Goal: Information Seeking & Learning: Find specific fact

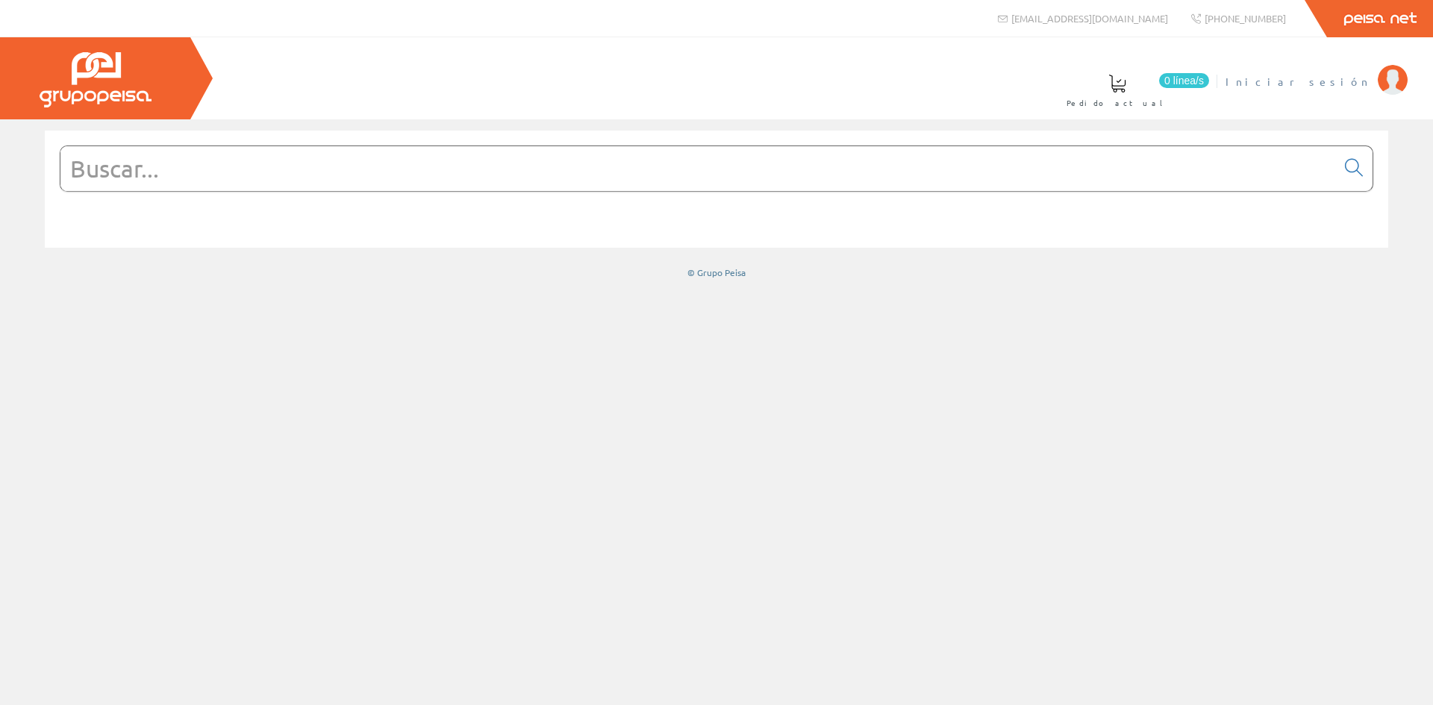
click at [1320, 76] on span "Iniciar sesión" at bounding box center [1298, 81] width 145 height 15
click at [1330, 85] on span "[PERSON_NAME]" at bounding box center [1302, 81] width 137 height 15
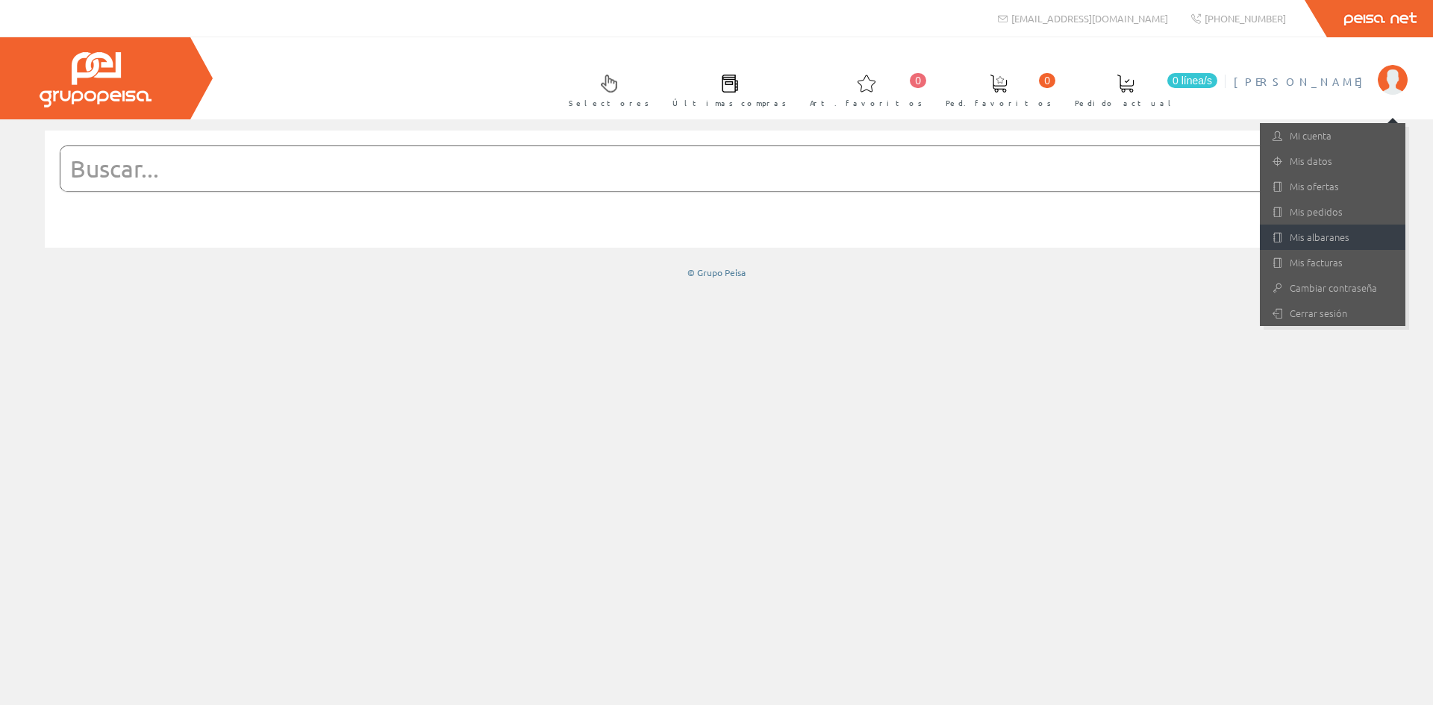
click at [1286, 239] on link "Mis albaranes" at bounding box center [1333, 237] width 146 height 25
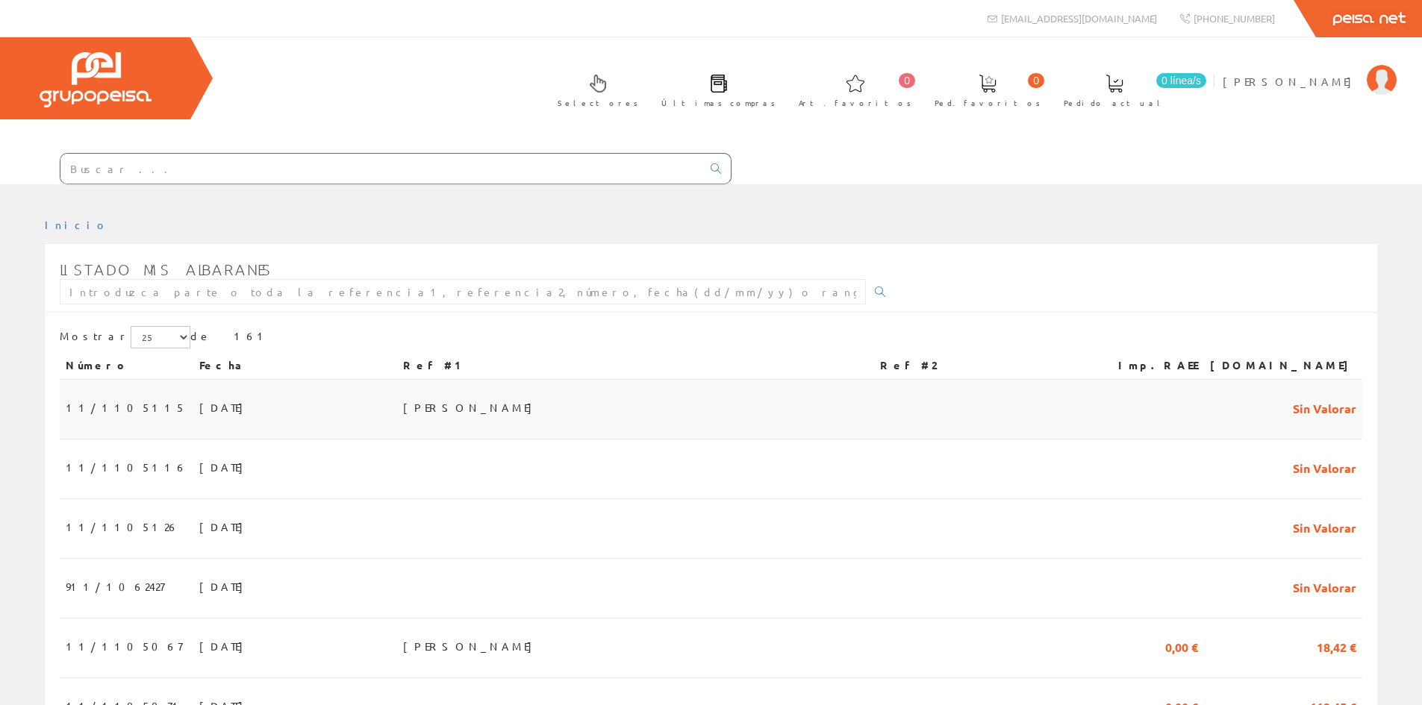
click at [112, 411] on span "11/1105115" at bounding box center [126, 407] width 120 height 25
click at [199, 458] on span "01/09/2025" at bounding box center [225, 467] width 52 height 25
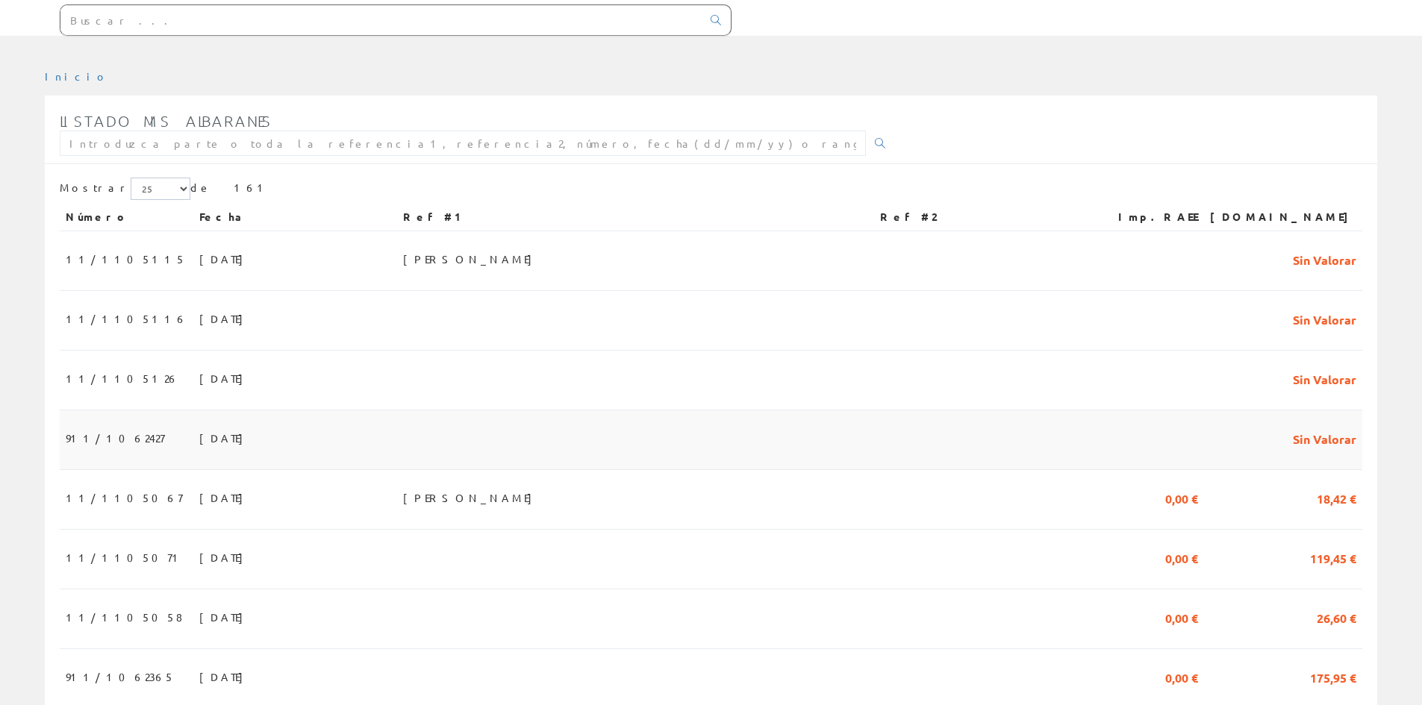
scroll to position [149, 0]
click at [83, 510] on span "11/1105067" at bounding box center [124, 496] width 116 height 25
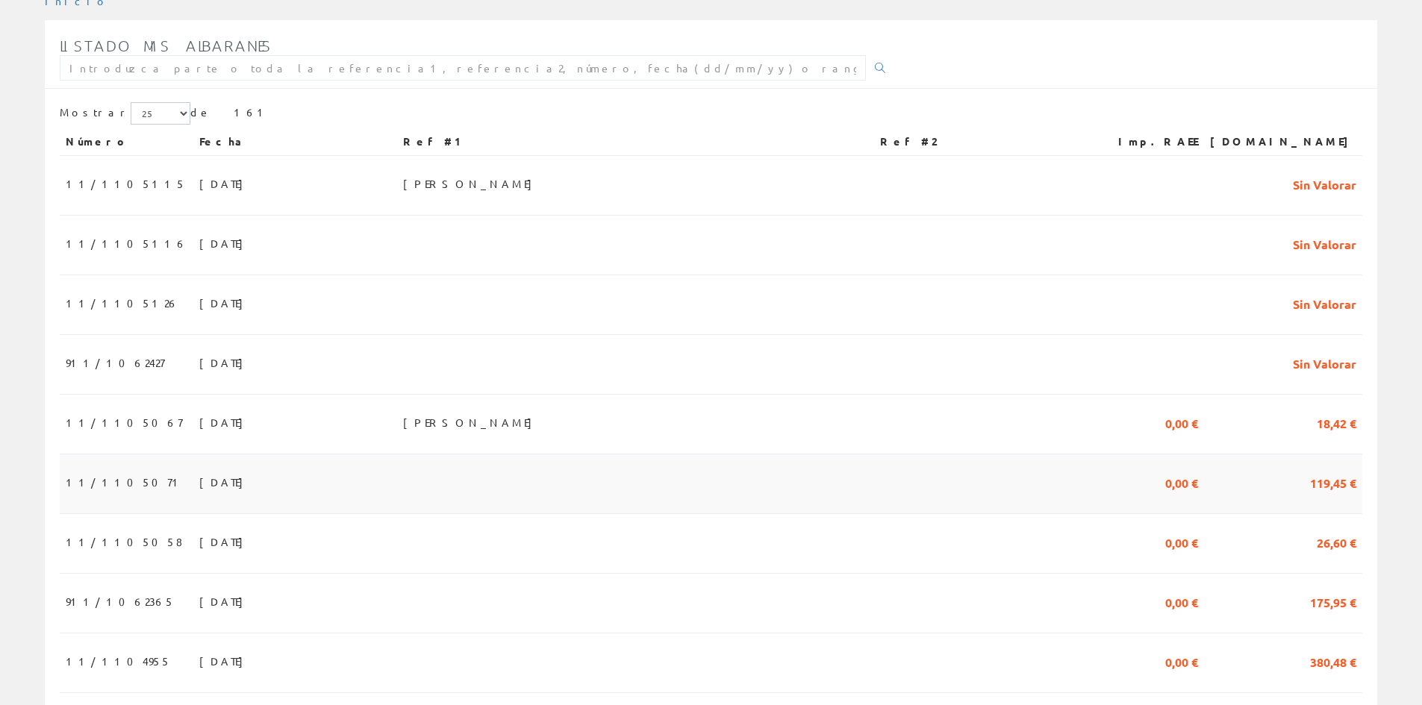
scroll to position [299, 0]
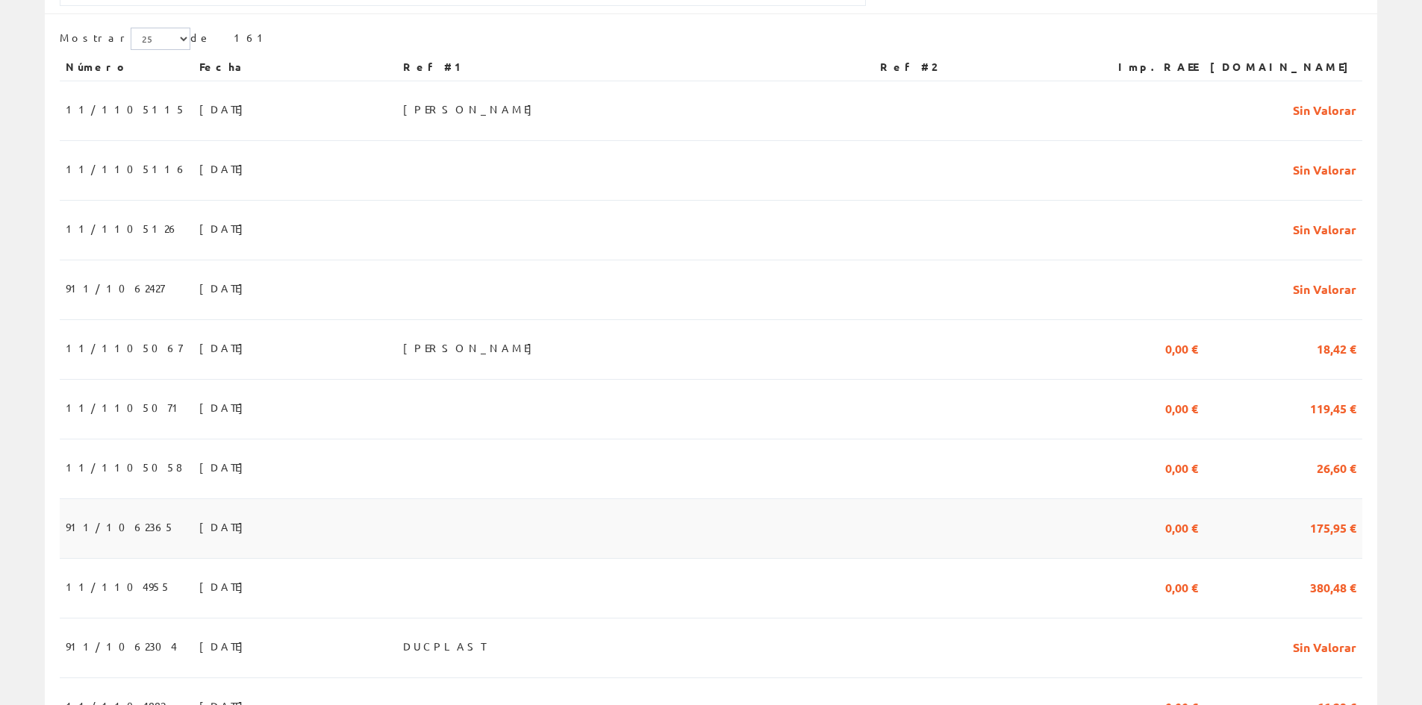
click at [86, 540] on span "911/1062365" at bounding box center [120, 526] width 109 height 25
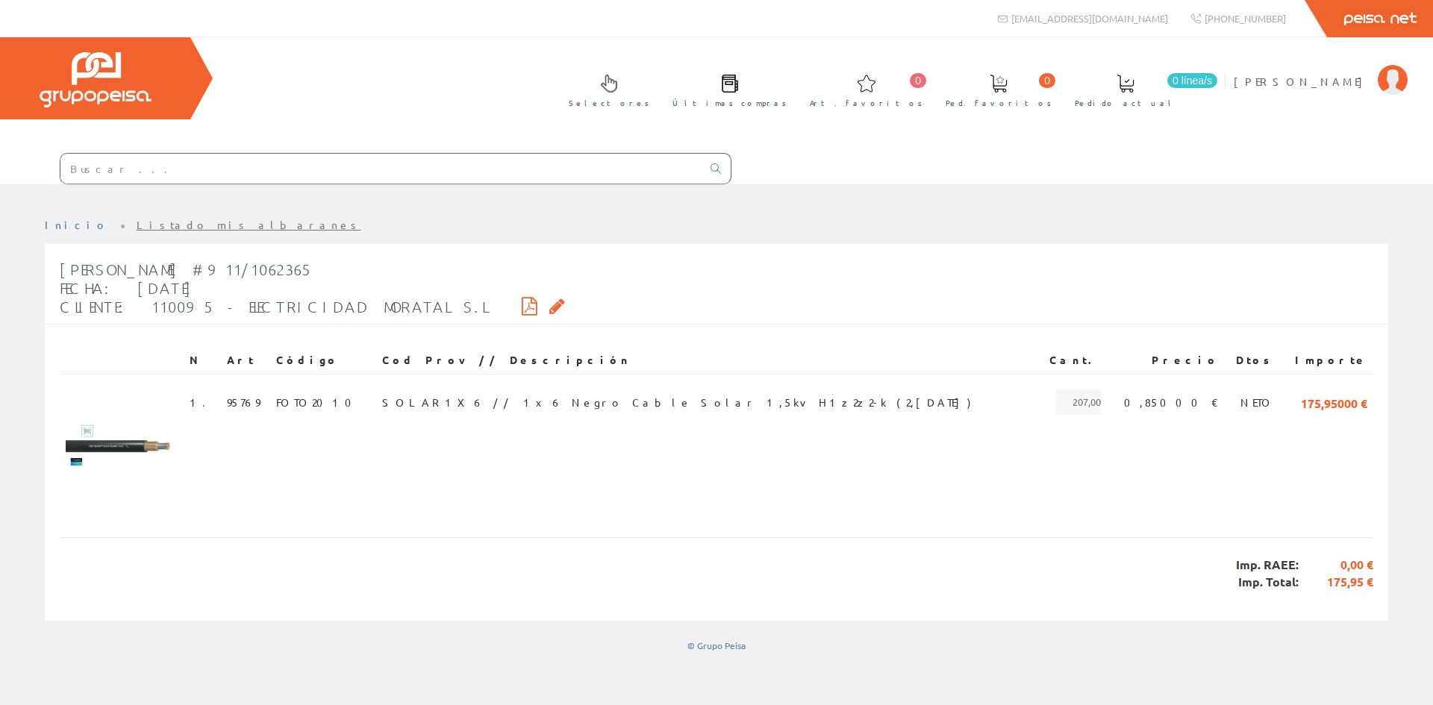
click at [549, 306] on icon at bounding box center [557, 306] width 16 height 10
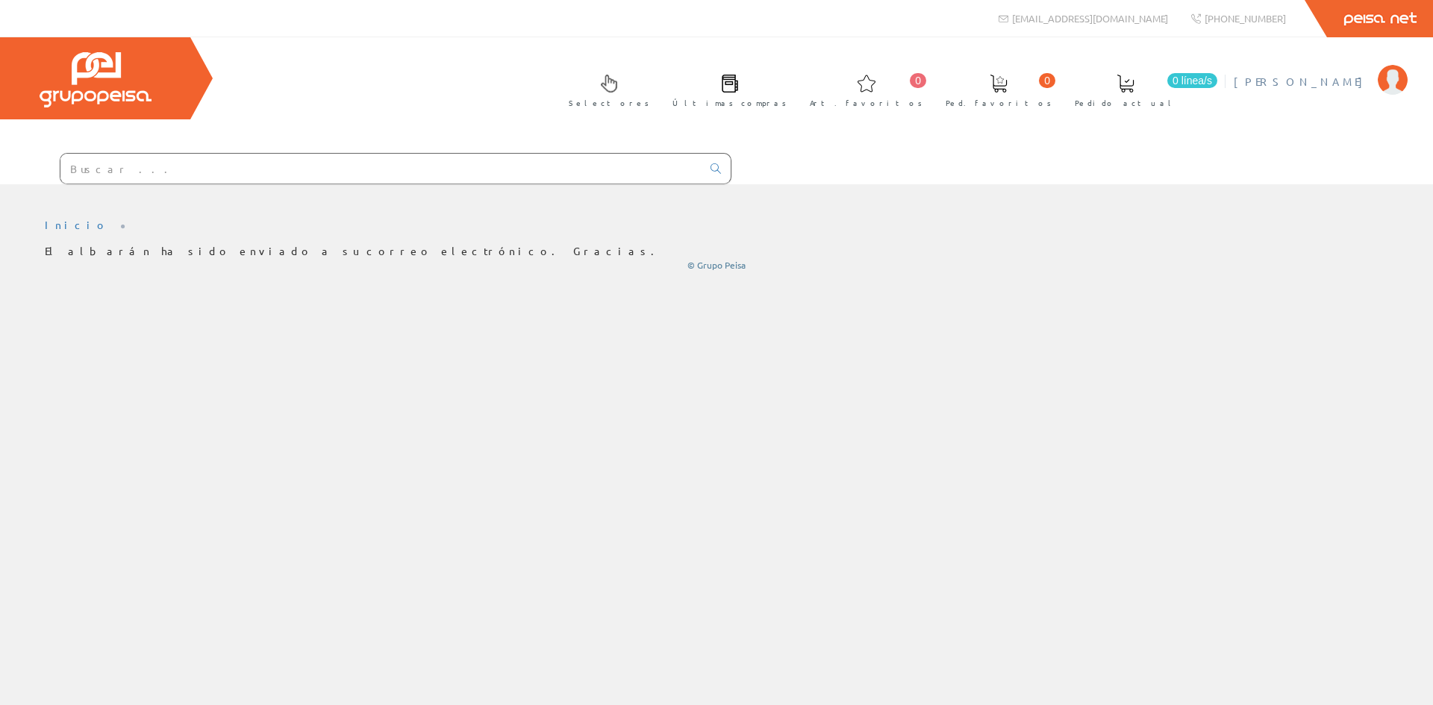
click at [1323, 82] on span "[PERSON_NAME]" at bounding box center [1302, 81] width 137 height 15
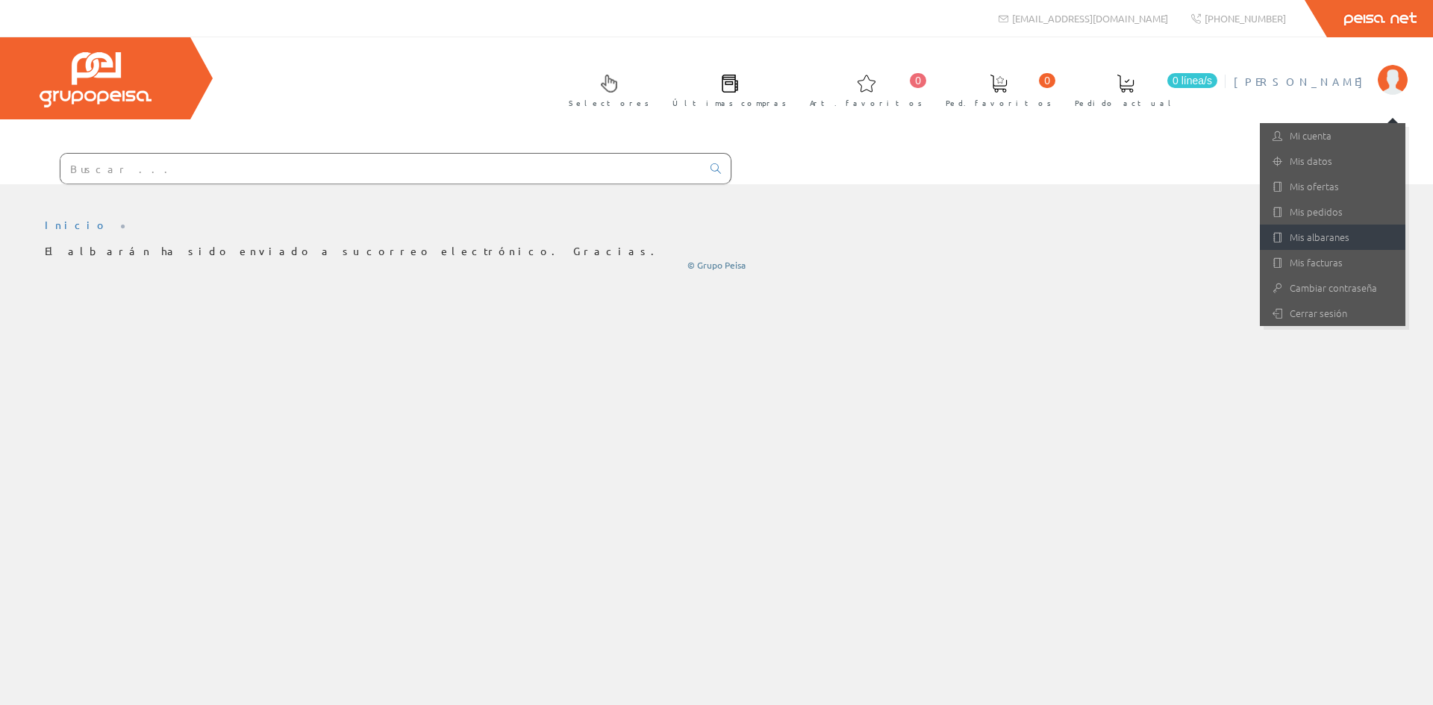
click at [1306, 233] on link "Mis albaranes" at bounding box center [1333, 237] width 146 height 25
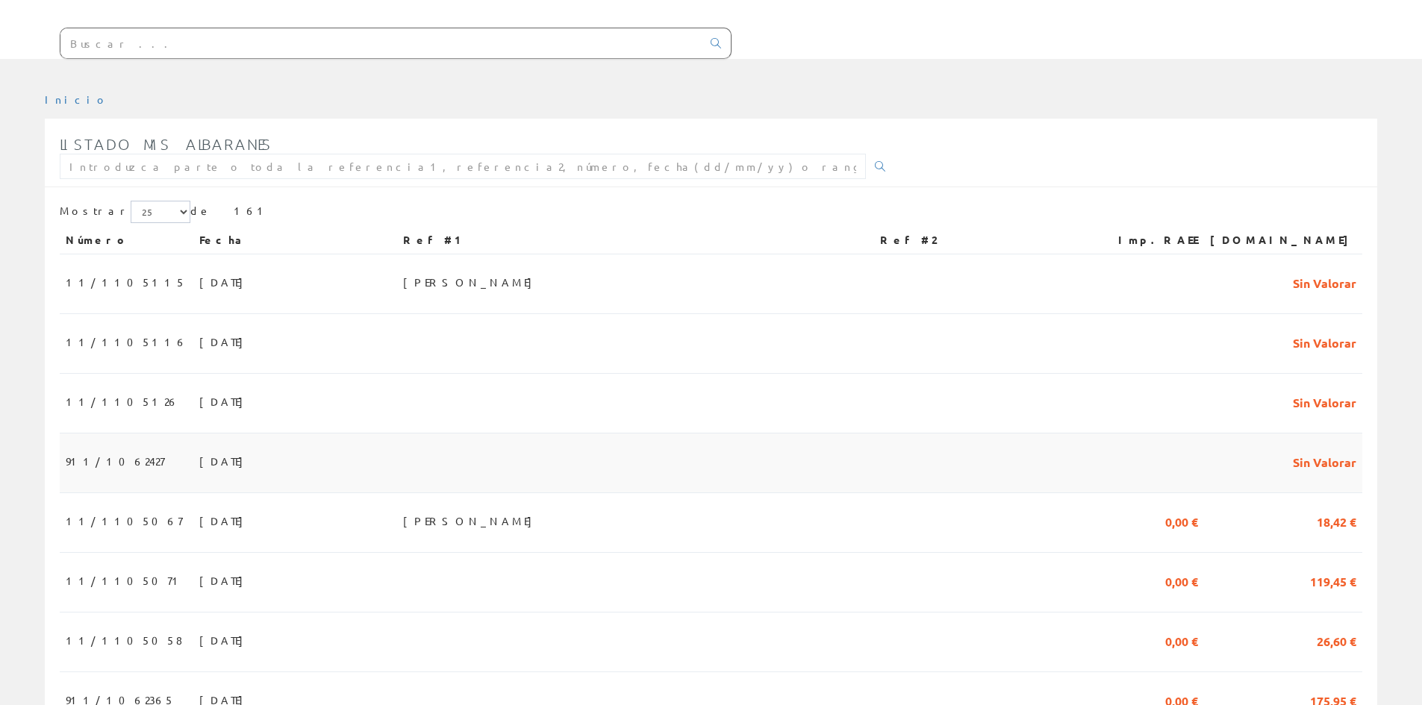
scroll to position [149, 0]
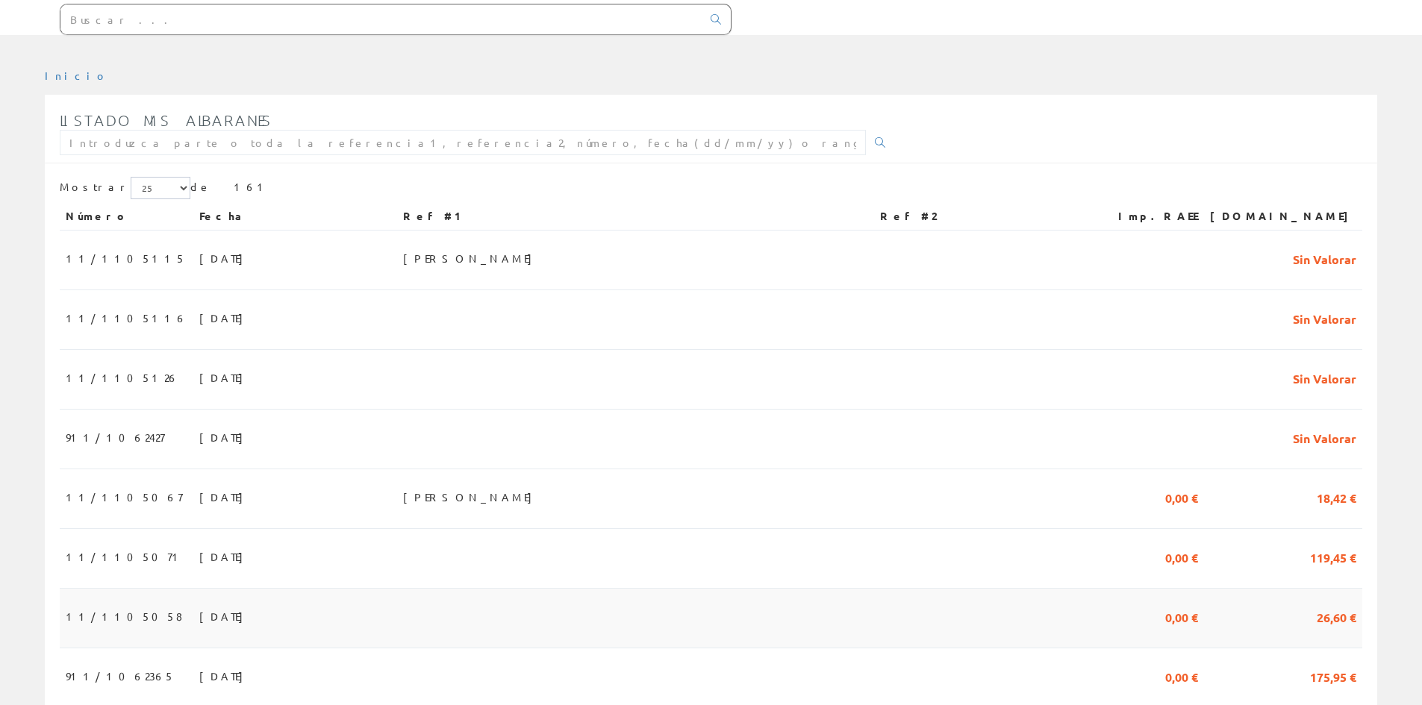
click at [199, 614] on span "28/08/2025" at bounding box center [225, 616] width 52 height 25
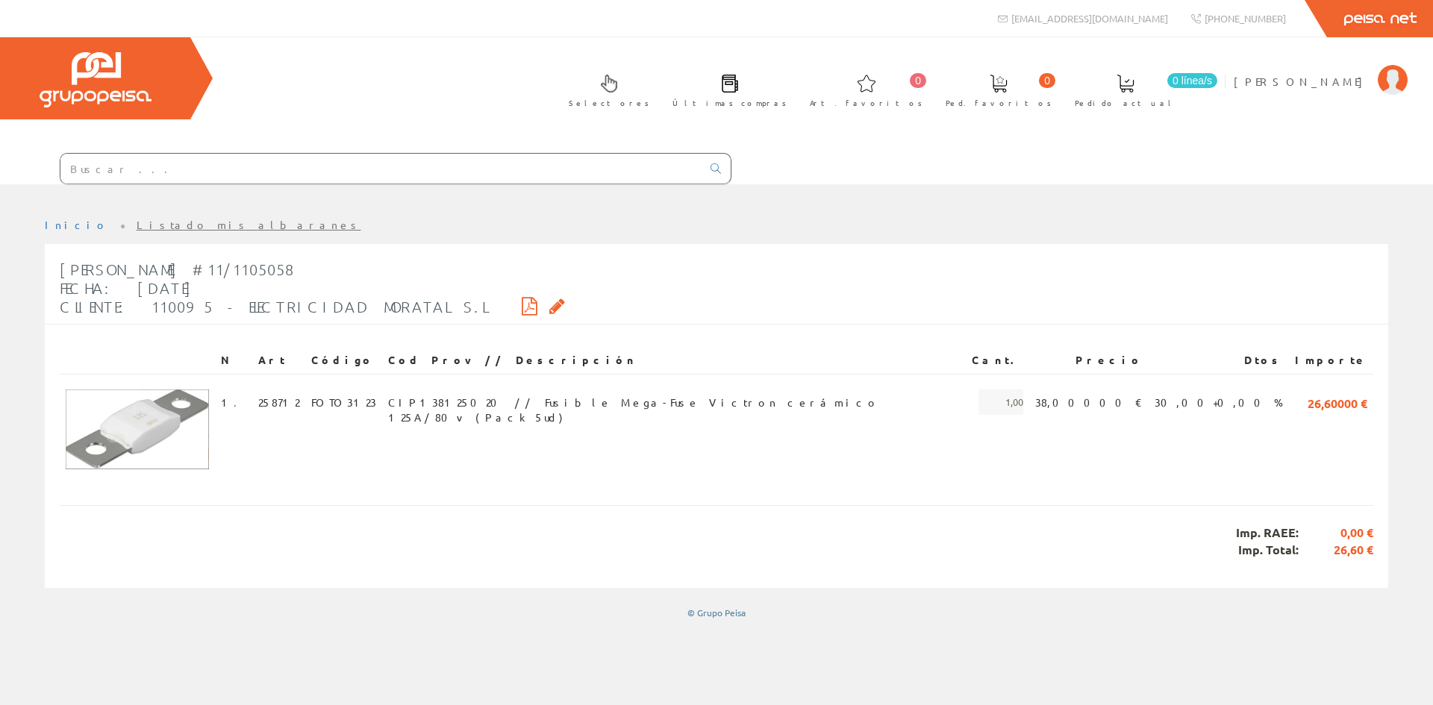
click at [549, 305] on icon at bounding box center [557, 306] width 16 height 10
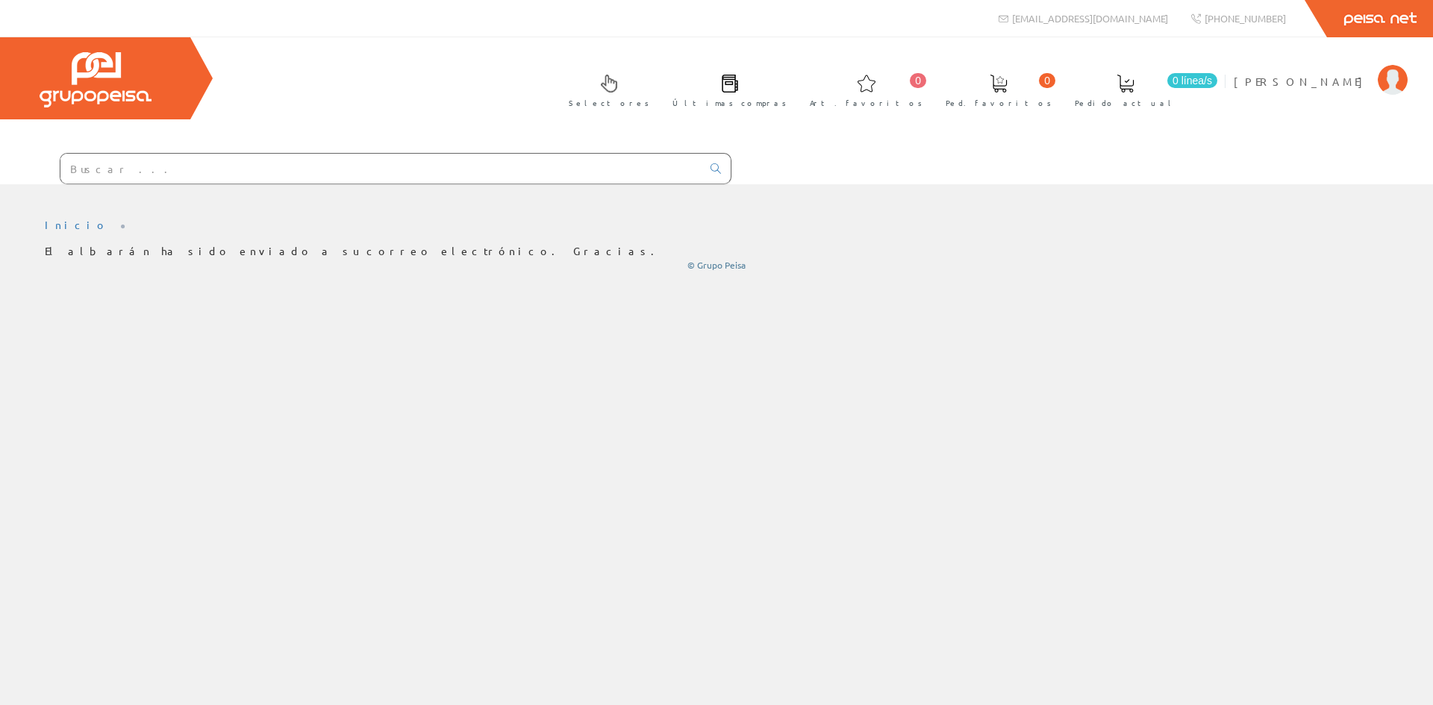
click at [228, 207] on div "Inicio" at bounding box center [716, 233] width 1433 height 99
click at [213, 177] on input "text" at bounding box center [380, 169] width 641 height 30
click at [210, 173] on input "text" at bounding box center [380, 169] width 641 height 30
click at [201, 166] on input "text" at bounding box center [380, 169] width 641 height 30
click at [138, 164] on input "text" at bounding box center [380, 169] width 641 height 30
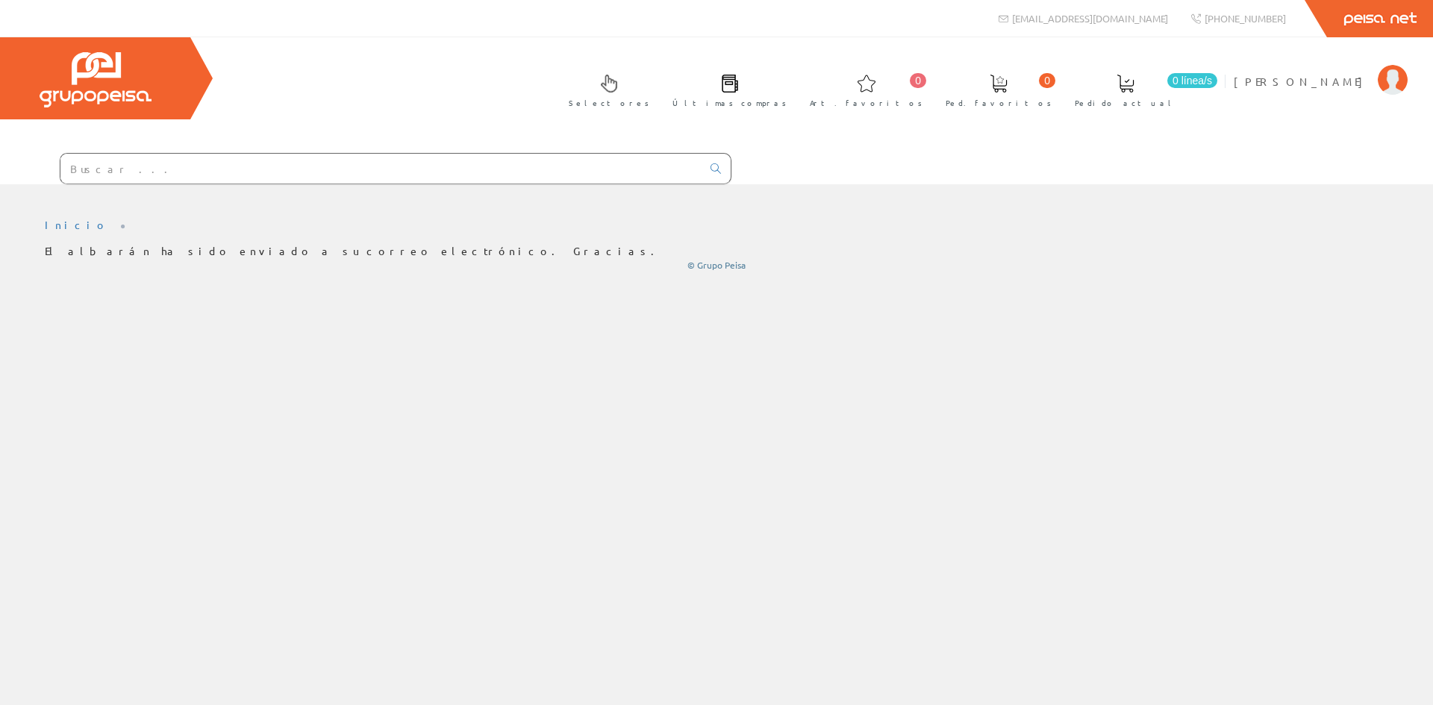
click at [218, 188] on div at bounding box center [716, 195] width 1433 height 22
click at [218, 174] on input "text" at bounding box center [380, 169] width 641 height 30
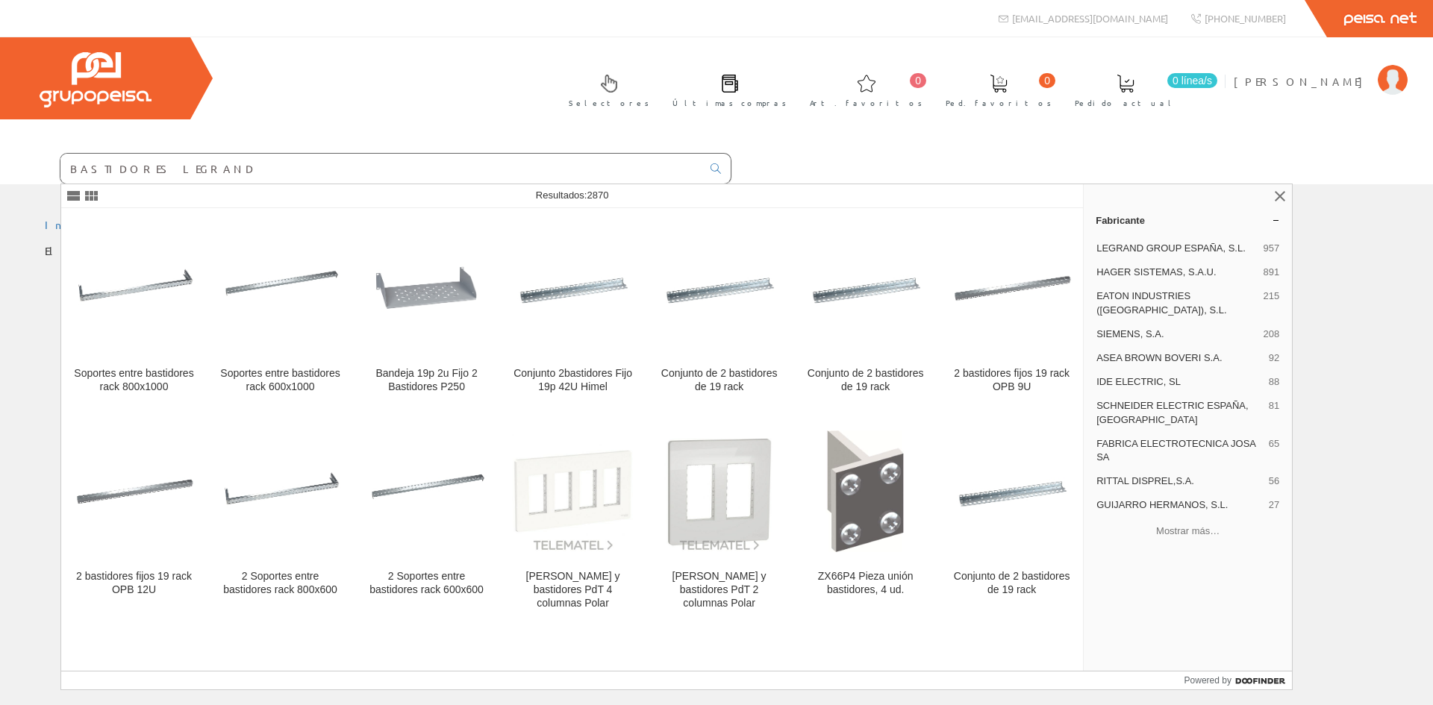
type input "BASTIDORES LEGRAND"
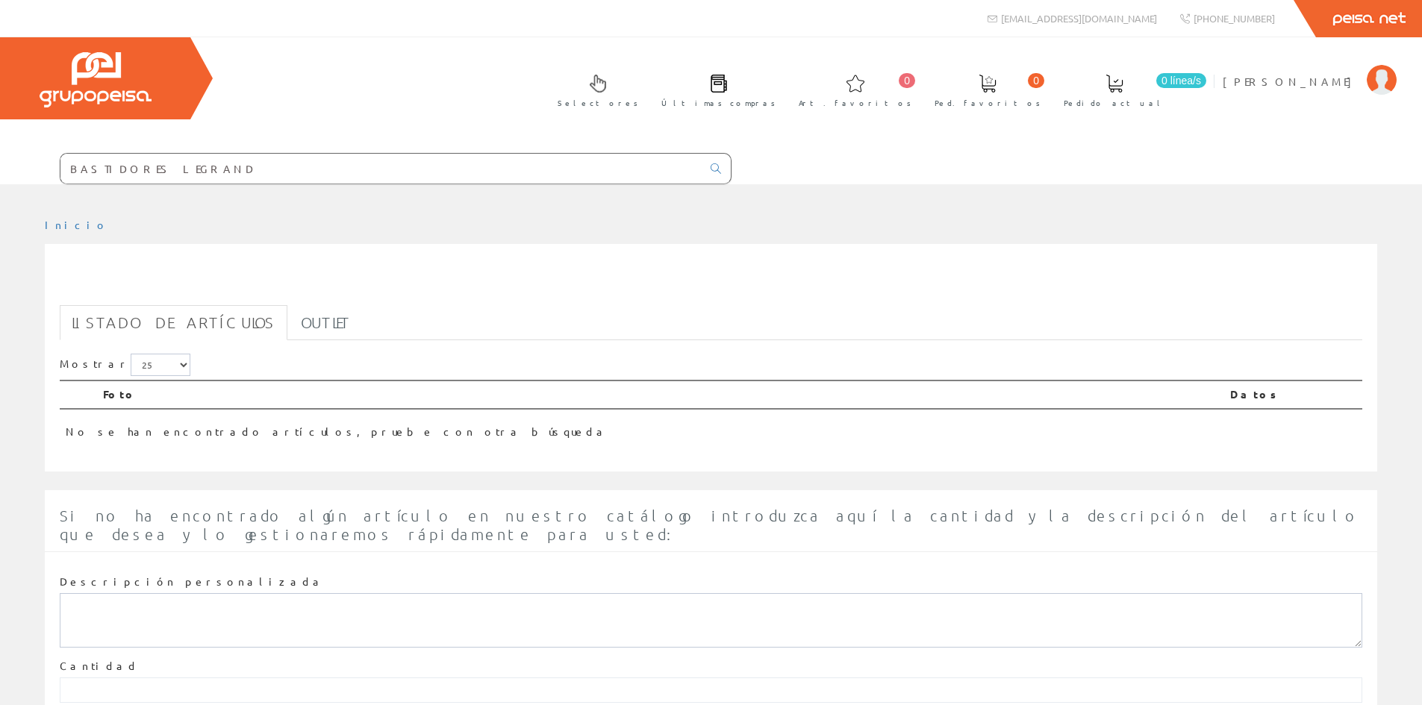
click at [207, 167] on input "BASTIDORES LEGRAND" at bounding box center [380, 169] width 641 height 30
click at [128, 166] on input "BASTIDORES LEGRAND" at bounding box center [380, 169] width 641 height 30
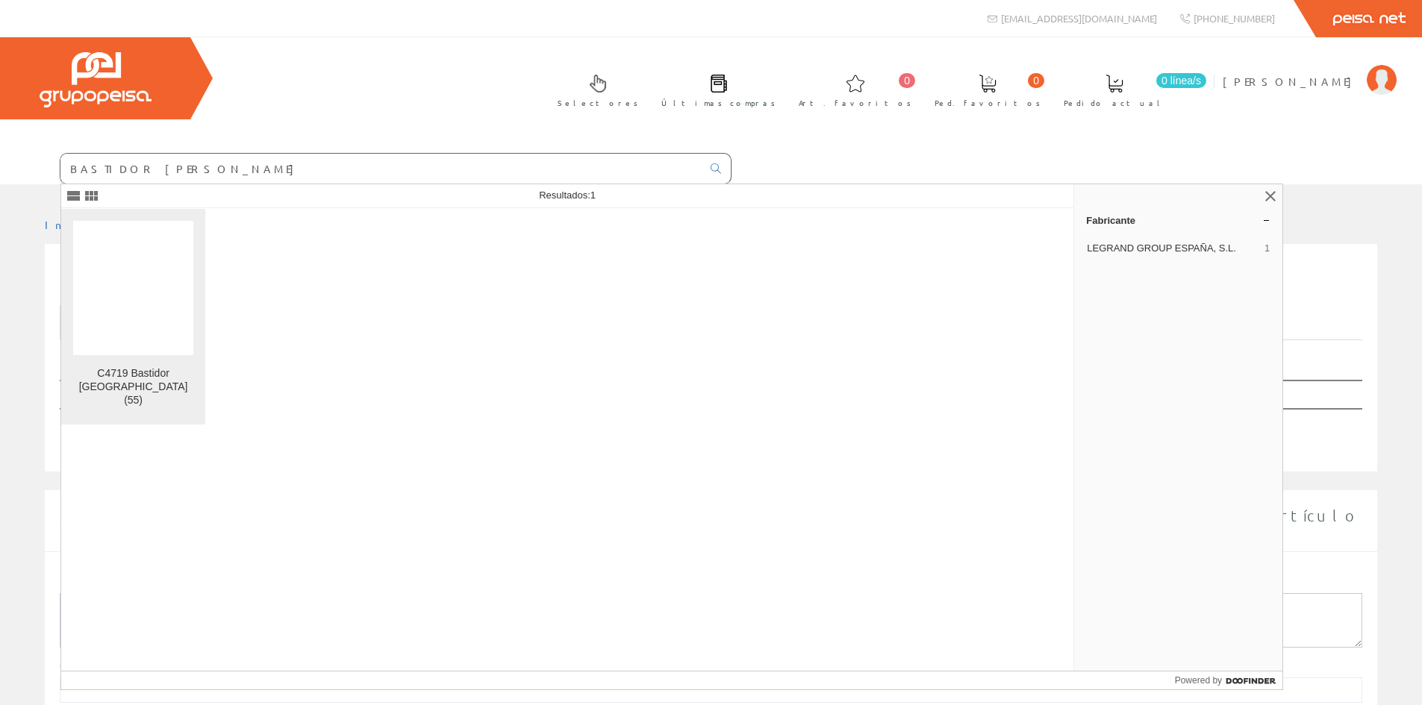
type input "BASTIDOR LEGRAND"
click at [137, 302] on figure at bounding box center [133, 288] width 120 height 134
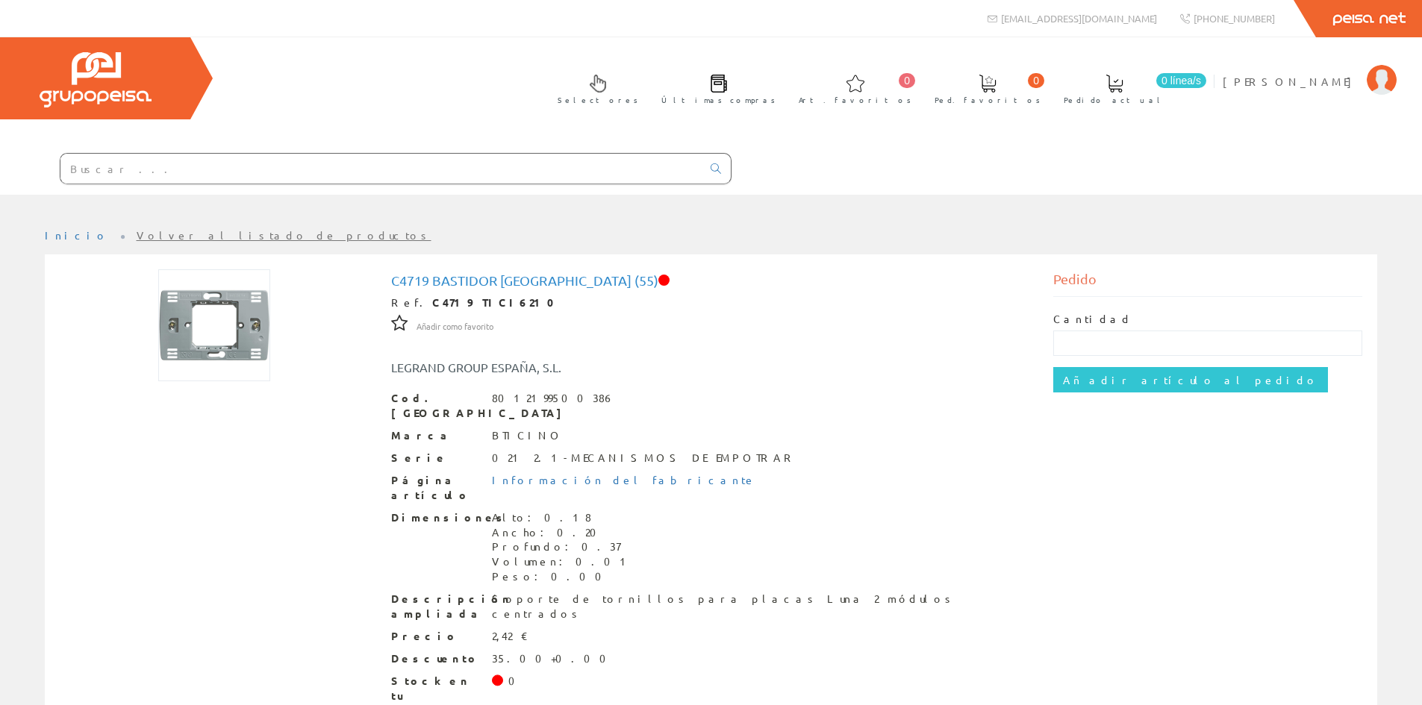
drag, startPoint x: 302, startPoint y: 177, endPoint x: 249, endPoint y: 178, distance: 53.0
click at [249, 178] on input "text" at bounding box center [380, 169] width 641 height 30
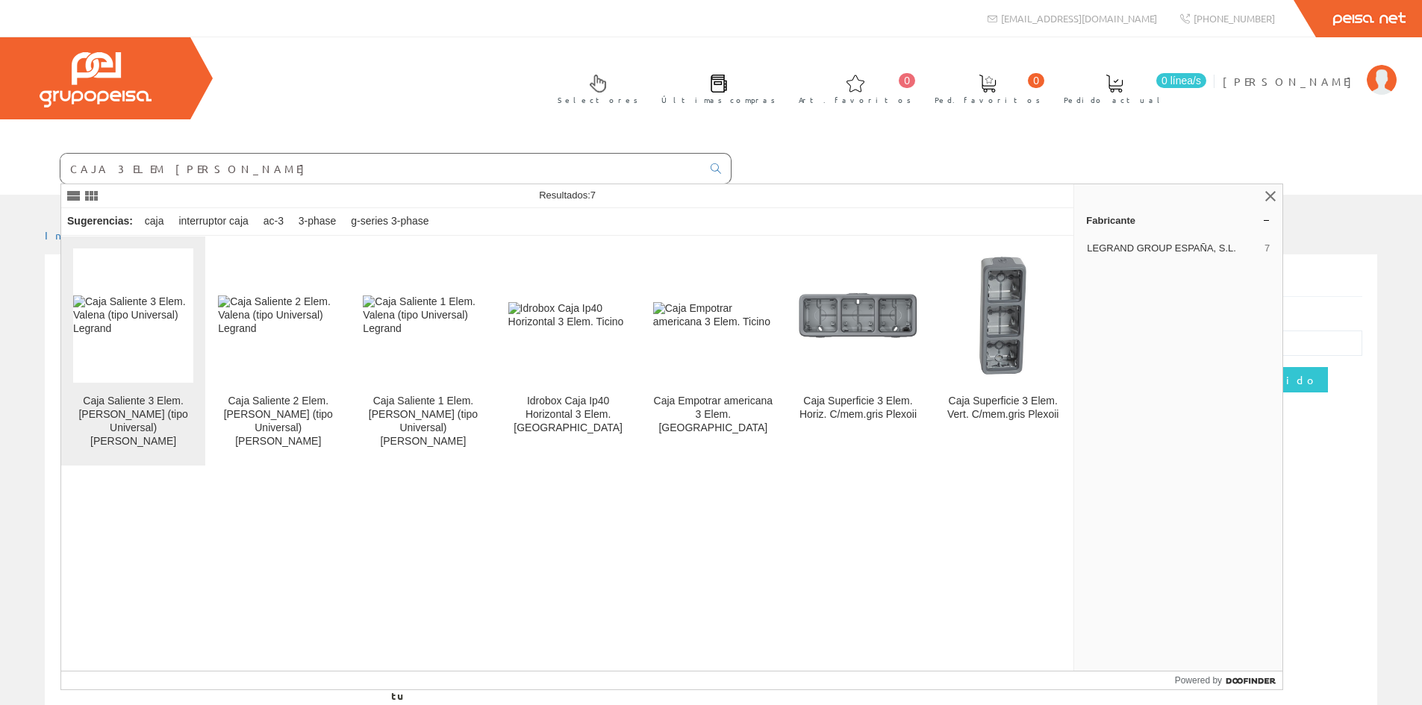
type input "CAJA 3 ELEM LEGRAND"
click at [113, 311] on img at bounding box center [133, 316] width 120 height 40
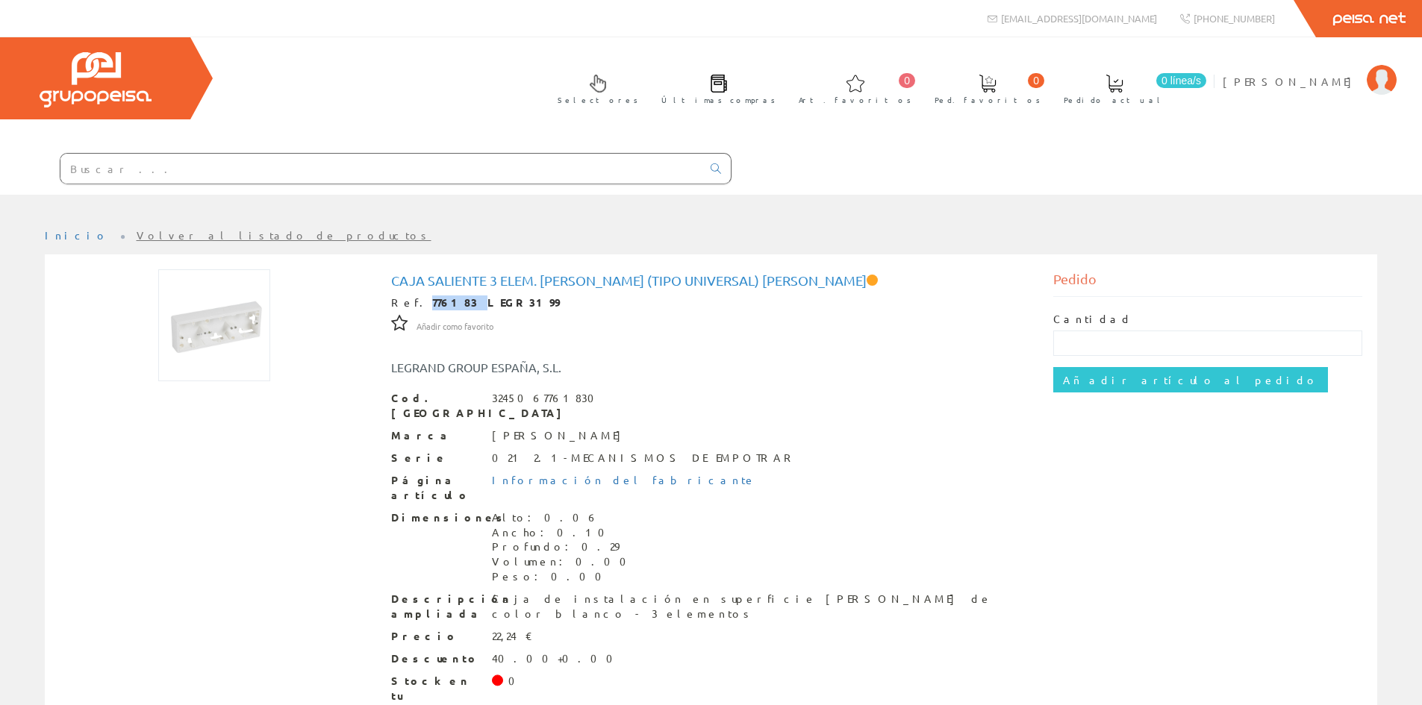
drag, startPoint x: 450, startPoint y: 301, endPoint x: 411, endPoint y: 308, distance: 40.1
click at [411, 308] on div "Ref. 776183 LEGR3199" at bounding box center [711, 303] width 640 height 15
copy div "776183"
click at [249, 166] on input "text" at bounding box center [380, 169] width 641 height 30
click at [93, 170] on input "text" at bounding box center [380, 169] width 641 height 30
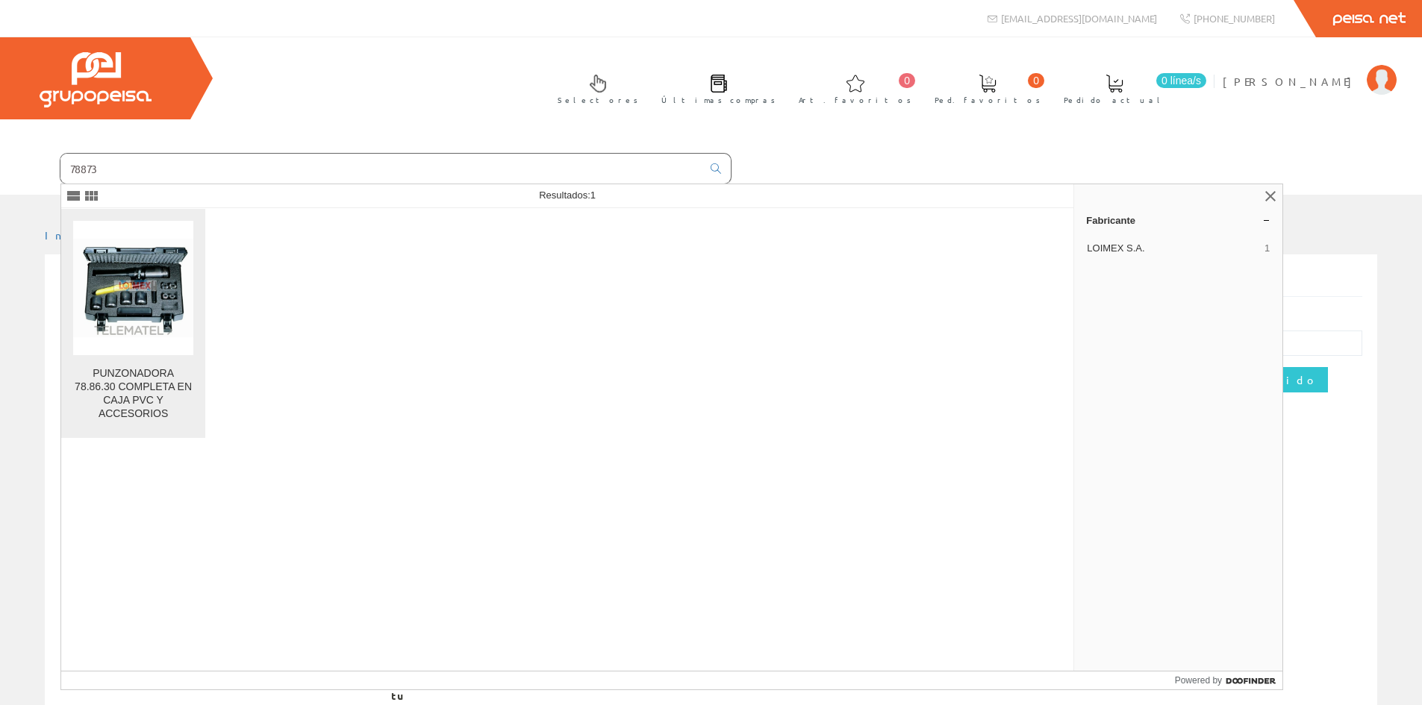
type input "78873"
click at [150, 266] on img at bounding box center [133, 288] width 120 height 99
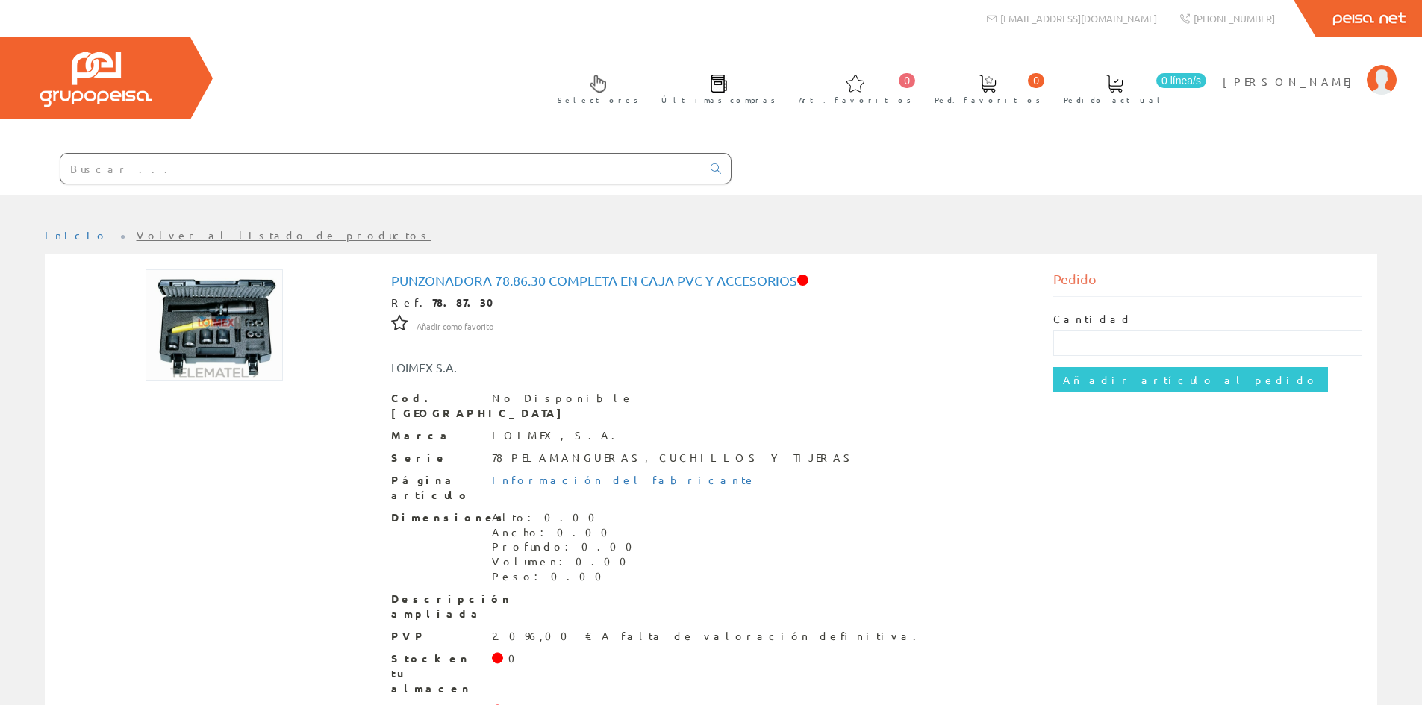
click at [74, 165] on input "text" at bounding box center [380, 169] width 641 height 30
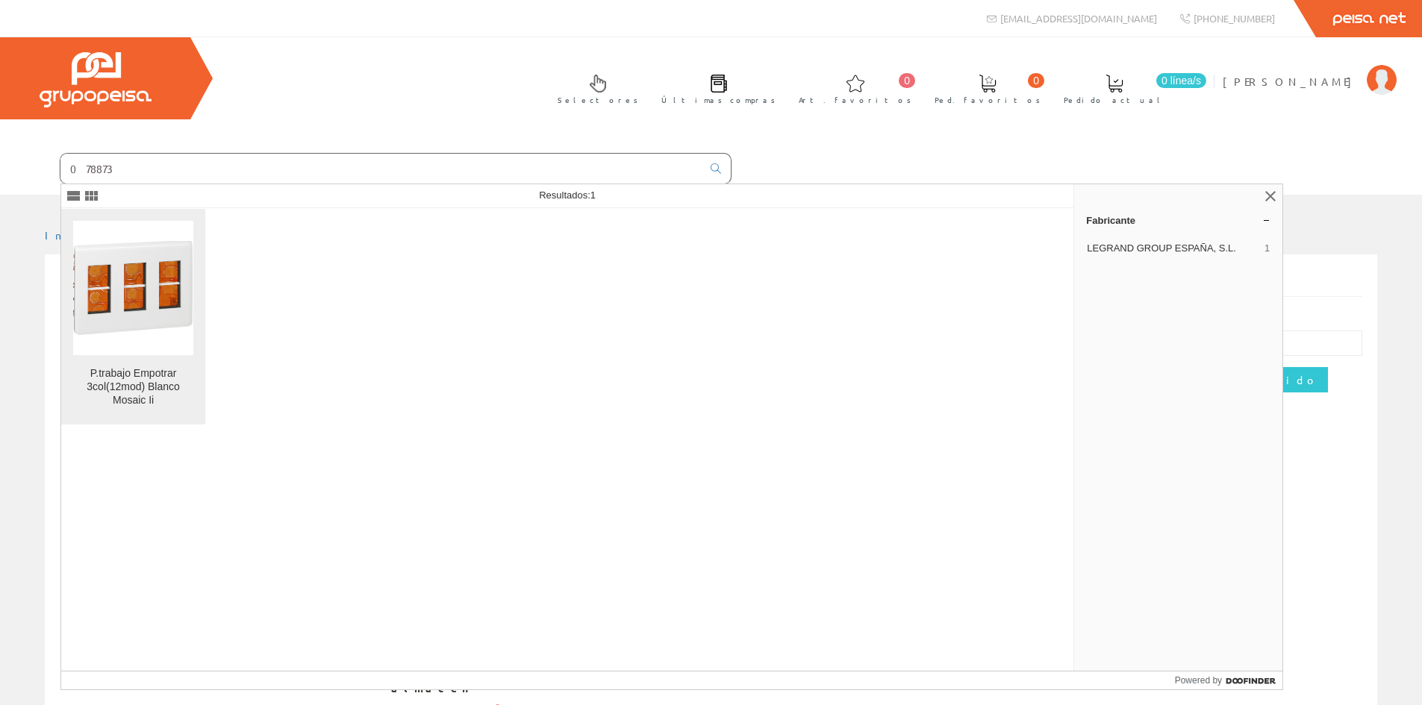
type input "078873"
click at [128, 272] on img at bounding box center [133, 288] width 120 height 95
